Goal: Transaction & Acquisition: Purchase product/service

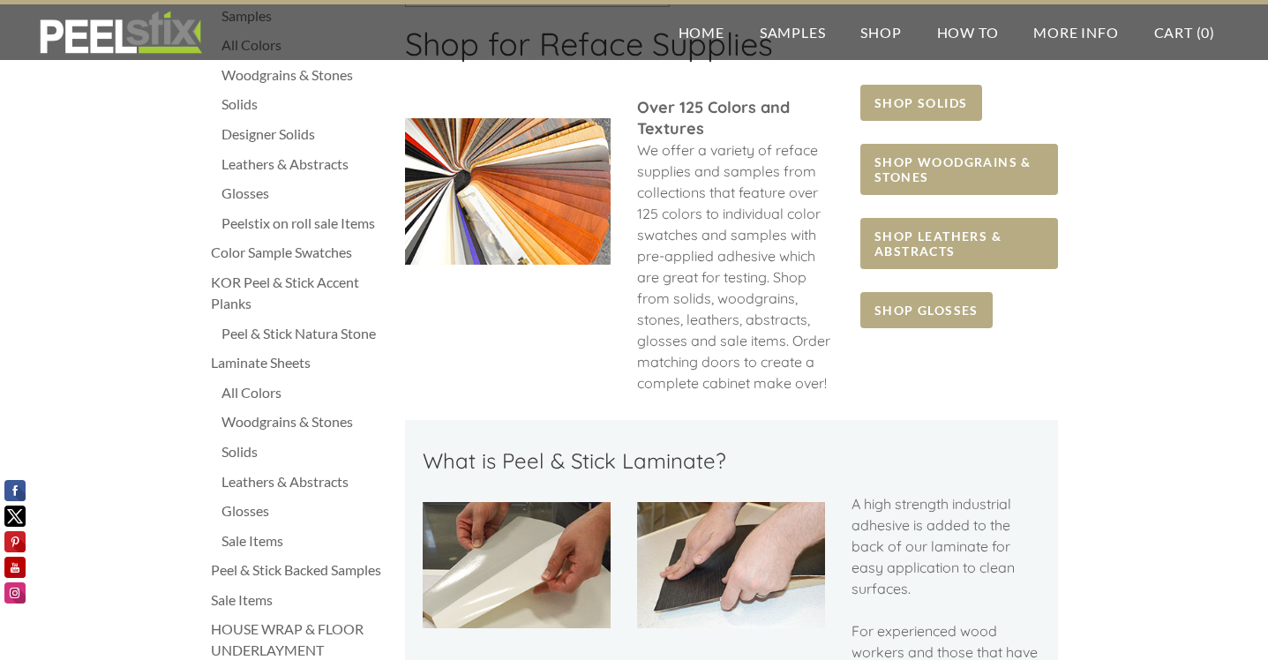
scroll to position [115, 0]
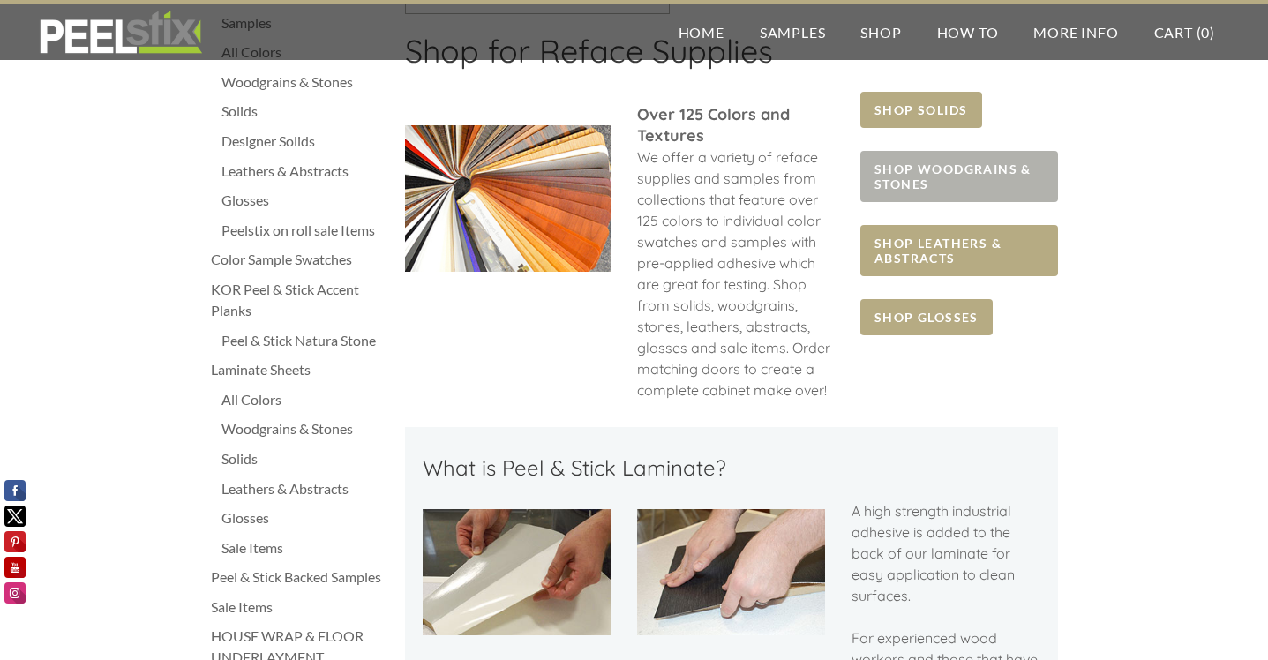
click at [942, 170] on span "SHOP WOODGRAINS & STONES" at bounding box center [958, 176] width 197 height 51
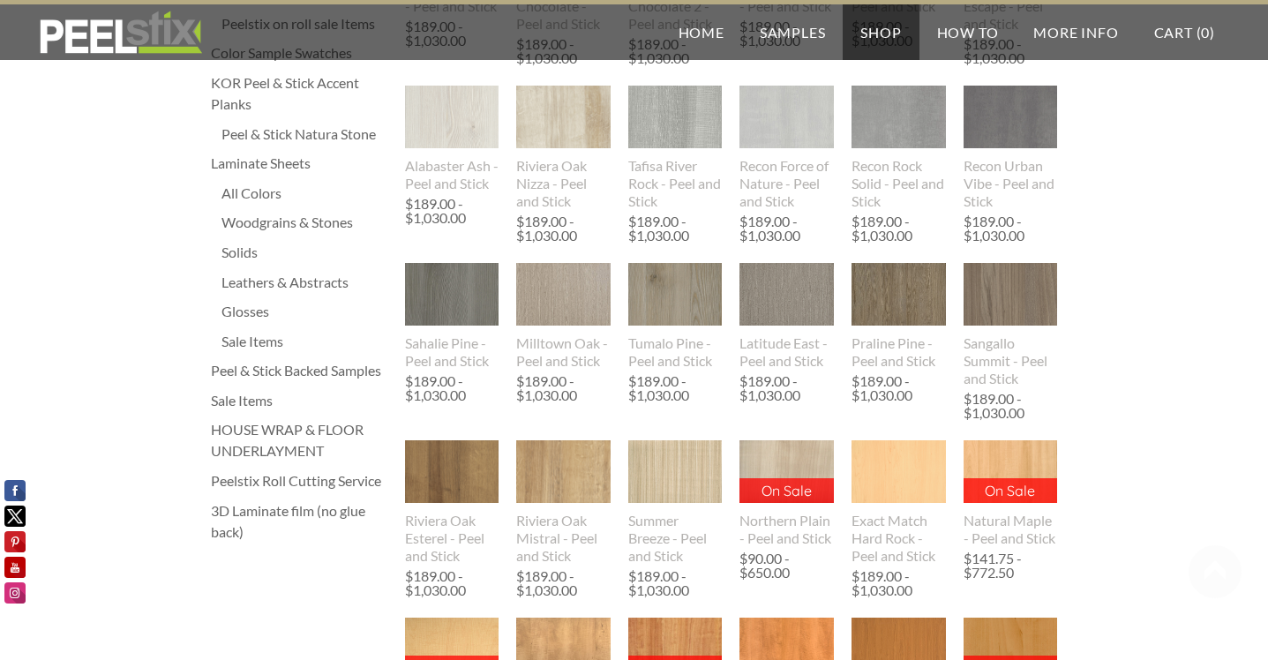
scroll to position [325, 0]
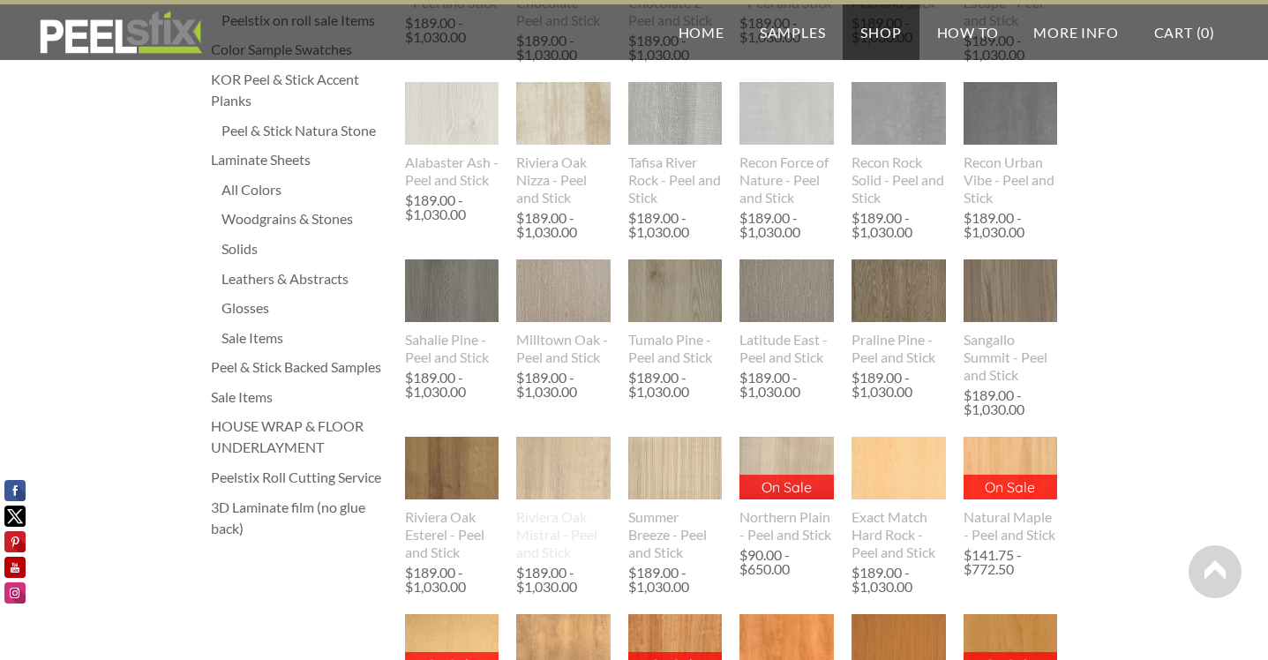
click at [563, 493] on img at bounding box center [563, 468] width 94 height 63
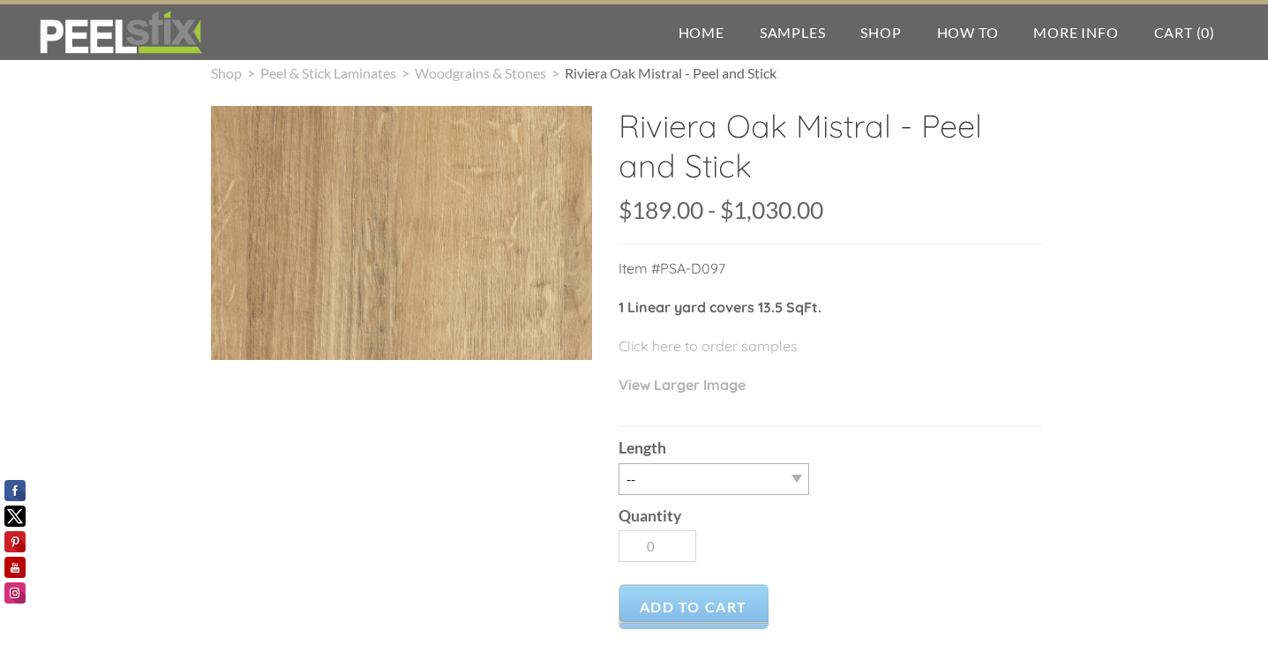
scroll to position [30, 0]
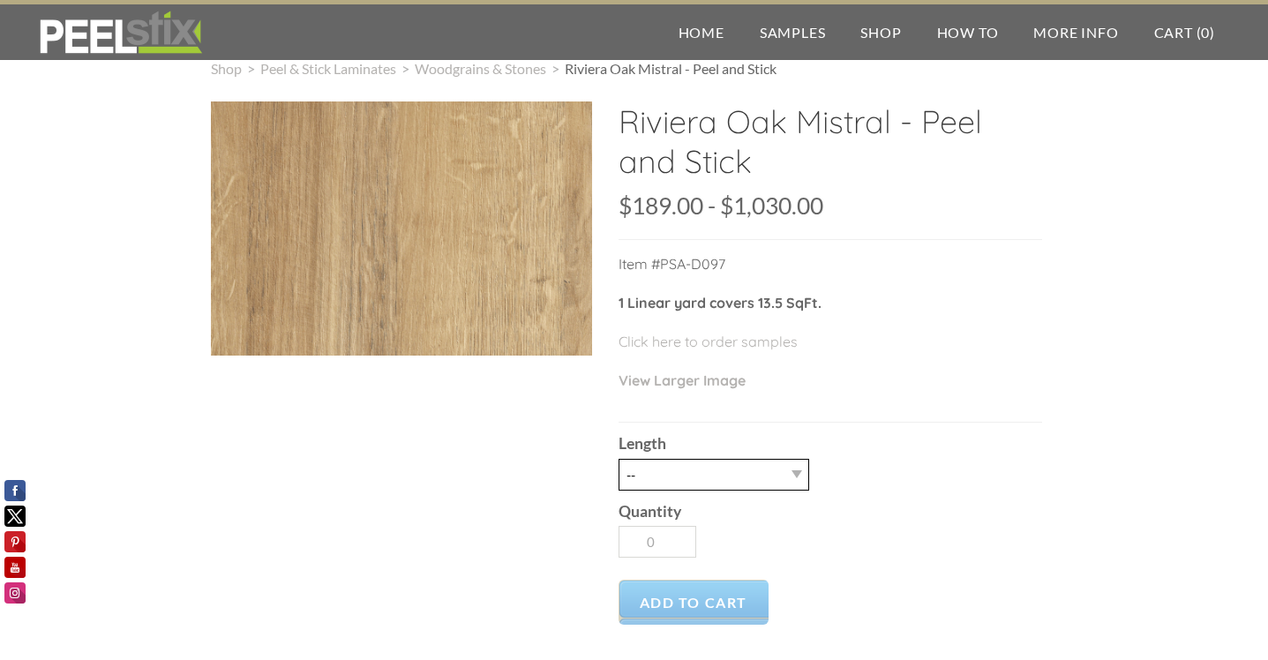
select select "30LY"
type input "1"
